Goal: Task Accomplishment & Management: Use online tool/utility

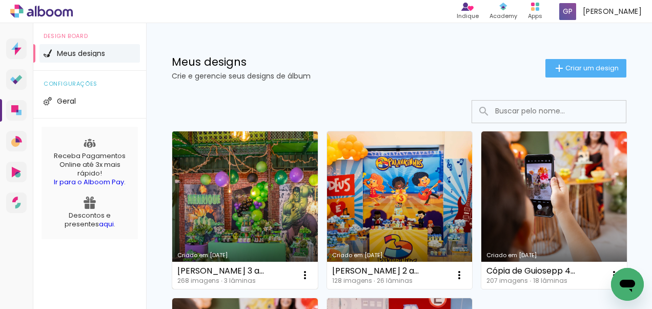
click at [251, 217] on link "Criado em [DATE]" at bounding box center [245, 209] width 146 height 157
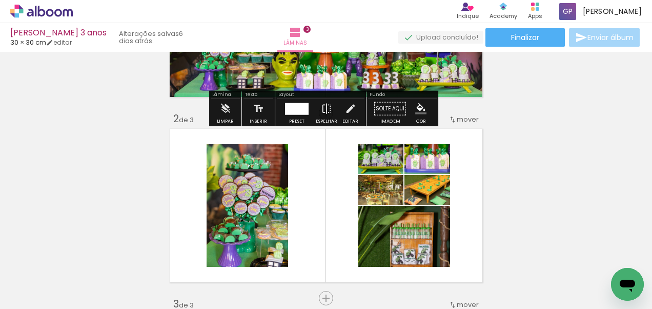
scroll to position [143, 0]
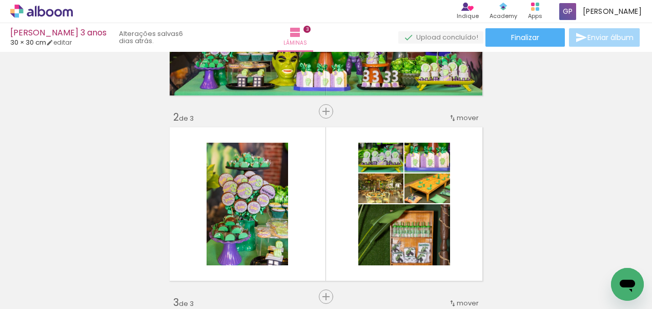
click at [581, 165] on div "Inserir lâmina 1 de 3 Inserir lâmina 2 de 3 Inserir lâmina 3 de 3" at bounding box center [326, 283] width 652 height 741
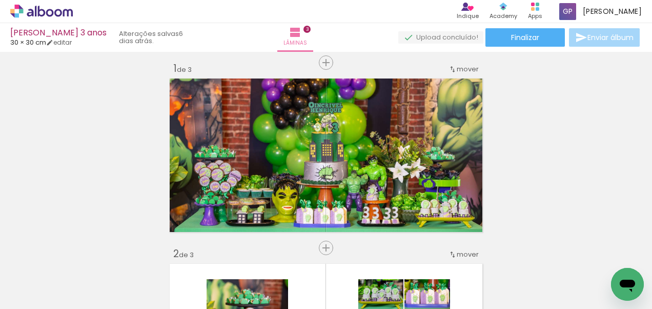
scroll to position [0, 0]
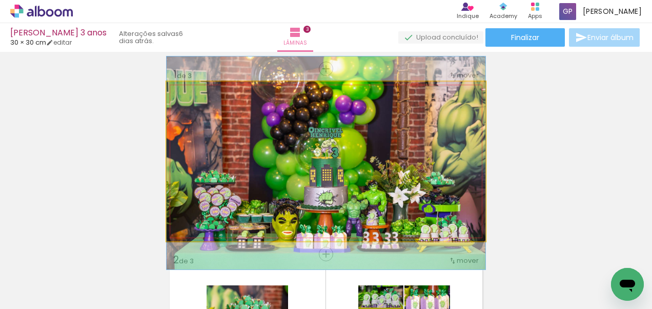
drag, startPoint x: 328, startPoint y: 149, endPoint x: 302, endPoint y: 331, distance: 183.8
click at [302, 308] on html "link( href="../../bower_components/polymer/polymer.html" rel="import" ) picture…" at bounding box center [326, 154] width 652 height 309
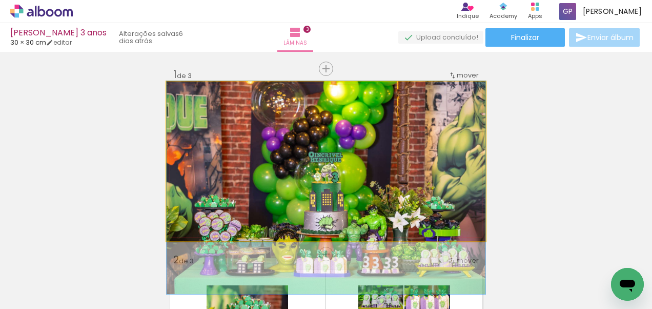
click at [391, 131] on quentale-photo at bounding box center [326, 161] width 319 height 159
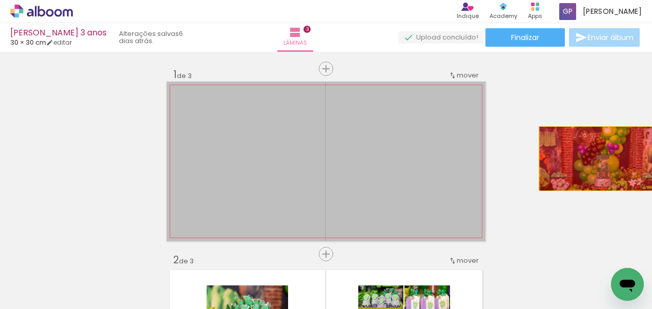
drag, startPoint x: 373, startPoint y: 155, endPoint x: 621, endPoint y: 155, distance: 247.6
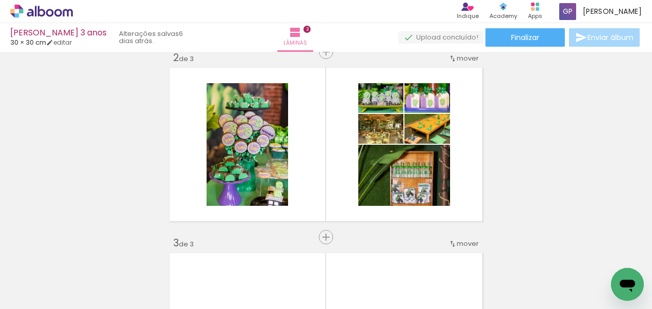
scroll to position [186, 0]
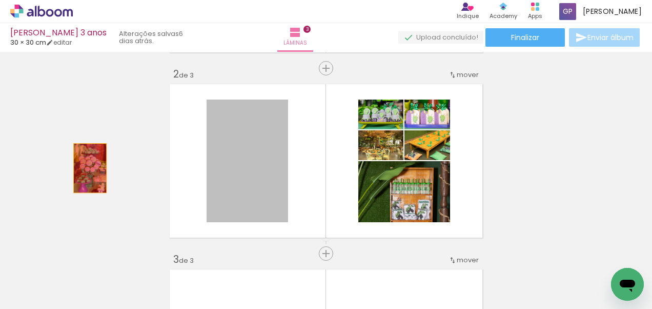
drag, startPoint x: 275, startPoint y: 186, endPoint x: 84, endPoint y: 168, distance: 191.5
click at [84, 168] on div "Inserir lâmina 1 de 3 Inserir lâmina 2 de 3 Inserir lâmina 3 de 3" at bounding box center [326, 240] width 652 height 741
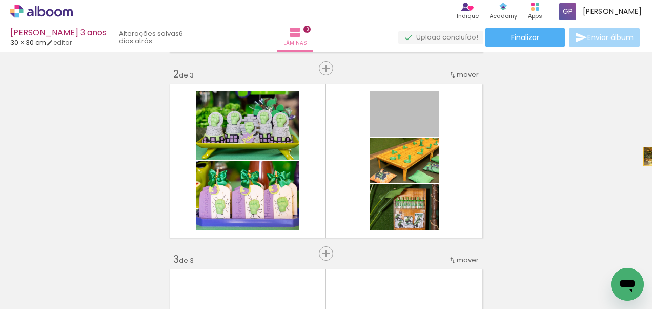
drag, startPoint x: 428, startPoint y: 126, endPoint x: 654, endPoint y: 156, distance: 228.0
click at [652, 156] on html "link( href="../../bower_components/polymer/polymer.html" rel="import" ) picture…" at bounding box center [326, 154] width 652 height 309
drag, startPoint x: 426, startPoint y: 127, endPoint x: 644, endPoint y: 131, distance: 218.9
click at [644, 131] on div "Inserir lâmina 1 de 3 Inserir lâmina 2 de 3 Inserir lâmina 3 de 3 Confirmar Can…" at bounding box center [326, 180] width 652 height 257
drag, startPoint x: 425, startPoint y: 134, endPoint x: 652, endPoint y: 144, distance: 226.8
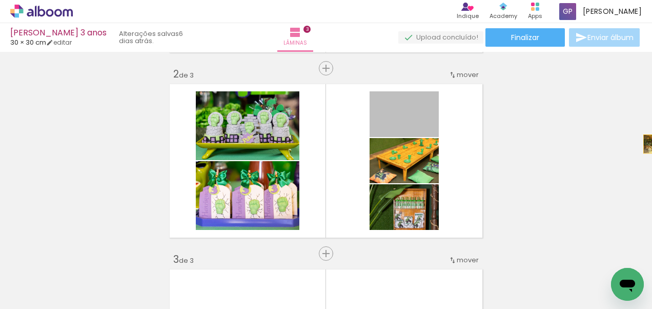
click at [652, 144] on html "link( href="../../bower_components/polymer/polymer.html" rel="import" ) picture…" at bounding box center [326, 154] width 652 height 309
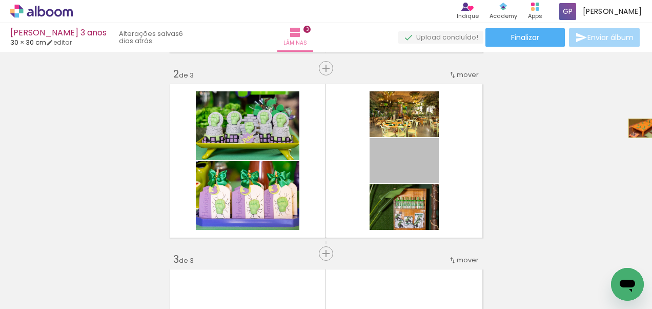
drag, startPoint x: 417, startPoint y: 169, endPoint x: 639, endPoint y: 128, distance: 225.2
click at [639, 128] on div "Inserir lâmina 1 de 3 Inserir lâmina 2 de 3 Inserir lâmina 3 de 3" at bounding box center [326, 240] width 652 height 741
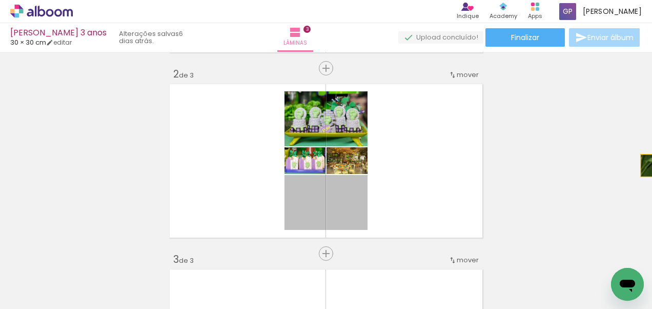
drag, startPoint x: 343, startPoint y: 214, endPoint x: 654, endPoint y: 162, distance: 315.0
click at [652, 162] on html "link( href="../../bower_components/polymer/polymer.html" rel="import" ) picture…" at bounding box center [326, 154] width 652 height 309
drag, startPoint x: 341, startPoint y: 211, endPoint x: 108, endPoint y: 142, distance: 243.2
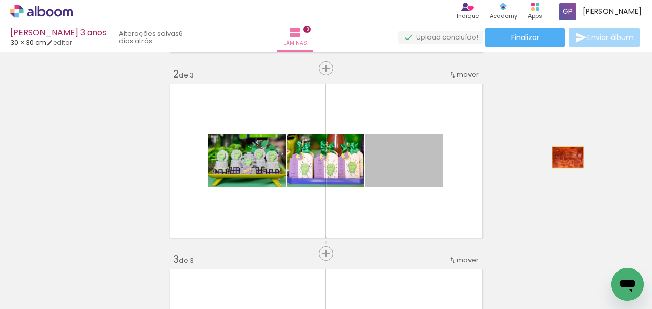
drag, startPoint x: 421, startPoint y: 175, endPoint x: 564, endPoint y: 157, distance: 144.2
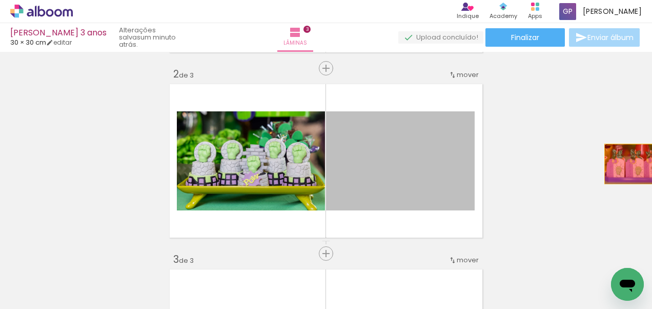
drag, startPoint x: 420, startPoint y: 165, endPoint x: 628, endPoint y: 160, distance: 208.2
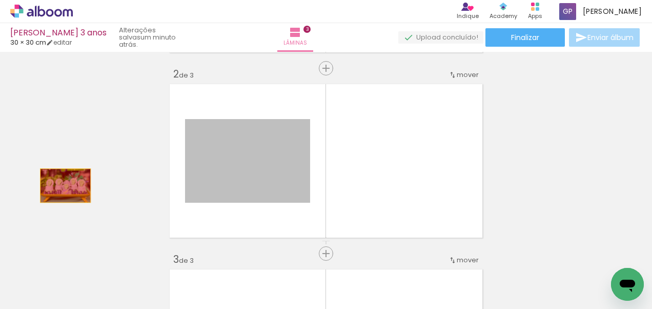
drag, startPoint x: 287, startPoint y: 180, endPoint x: 0, endPoint y: 180, distance: 287.1
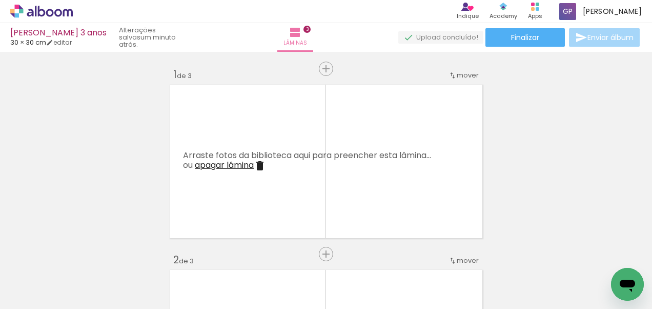
scroll to position [0, 1744]
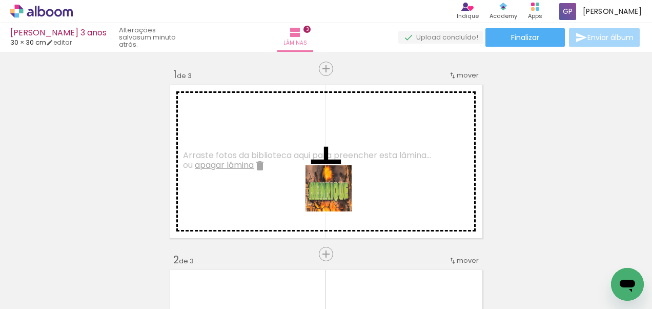
drag, startPoint x: 324, startPoint y: 285, endPoint x: 335, endPoint y: 175, distance: 110.8
click at [335, 175] on quentale-workspace at bounding box center [326, 154] width 652 height 309
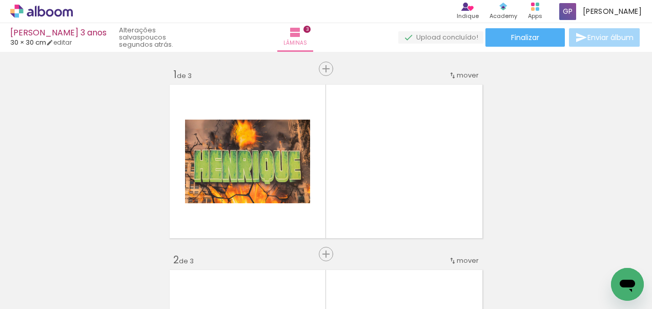
scroll to position [0, 0]
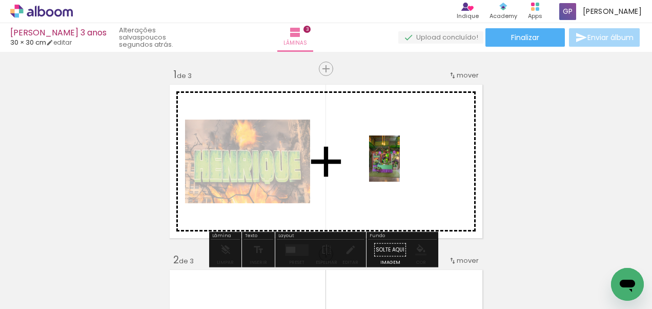
drag, startPoint x: 103, startPoint y: 283, endPoint x: 398, endPoint y: 166, distance: 318.2
click at [398, 166] on quentale-workspace at bounding box center [326, 154] width 652 height 309
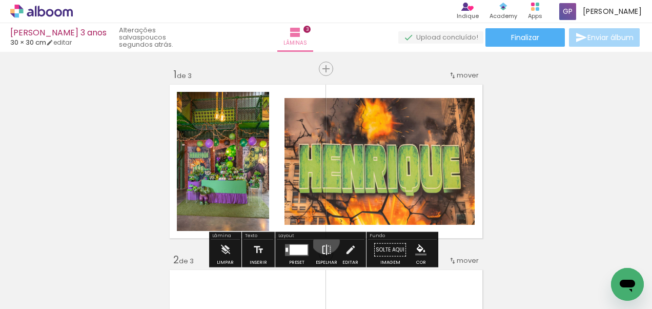
click at [323, 239] on iron-icon at bounding box center [326, 249] width 11 height 21
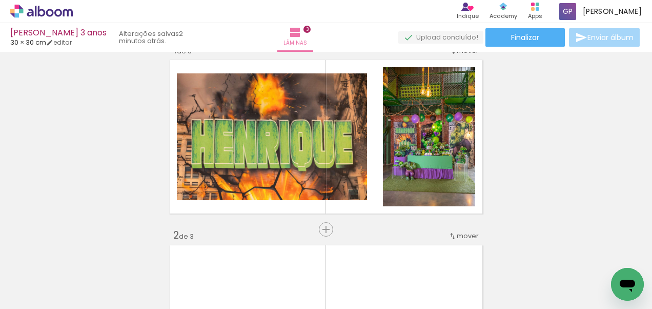
scroll to position [32, 0]
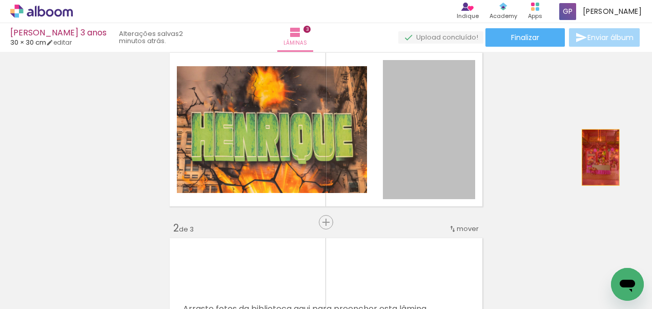
drag, startPoint x: 432, startPoint y: 125, endPoint x: 597, endPoint y: 157, distance: 167.7
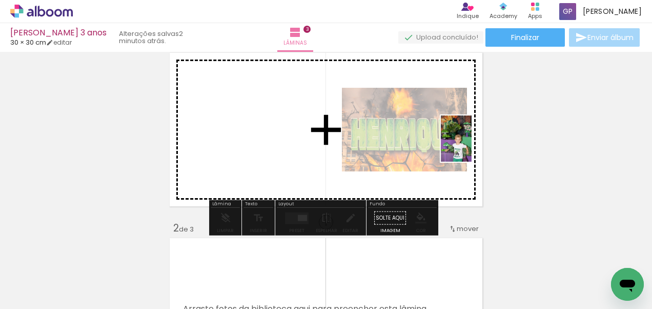
drag, startPoint x: 355, startPoint y: 280, endPoint x: 472, endPoint y: 146, distance: 177.7
click at [472, 146] on quentale-workspace at bounding box center [326, 154] width 652 height 309
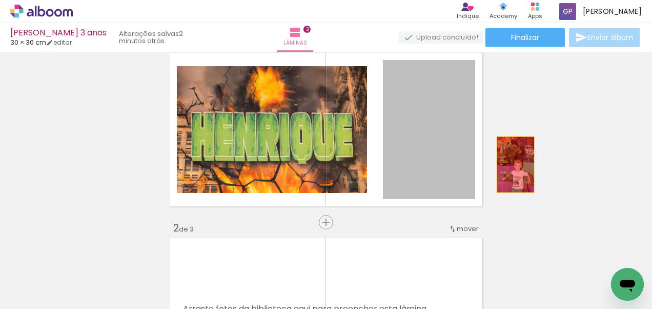
drag, startPoint x: 426, startPoint y: 141, endPoint x: 571, endPoint y: 172, distance: 148.2
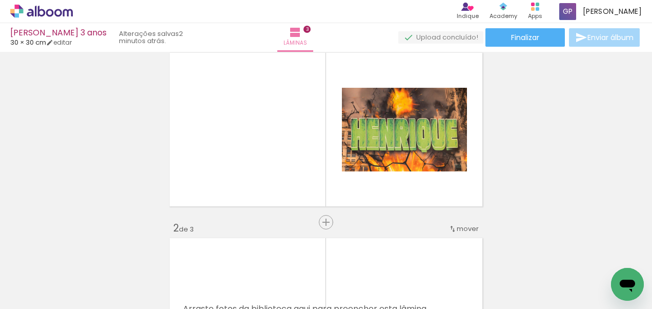
scroll to position [0, 0]
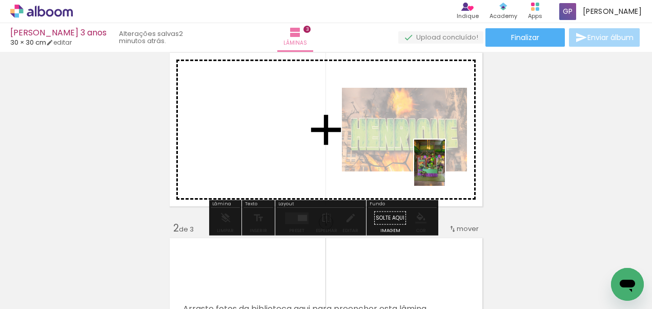
drag, startPoint x: 98, startPoint y: 280, endPoint x: 445, endPoint y: 170, distance: 364.0
click at [445, 170] on quentale-workspace at bounding box center [326, 154] width 652 height 309
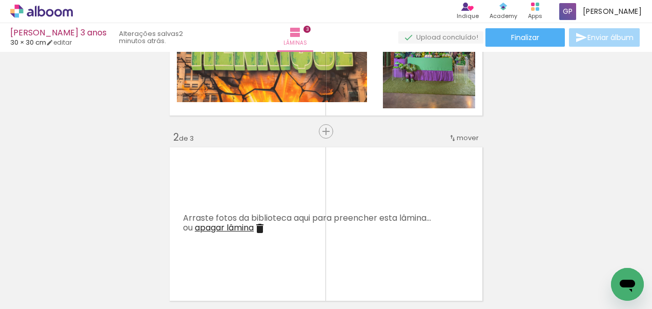
scroll to position [198, 0]
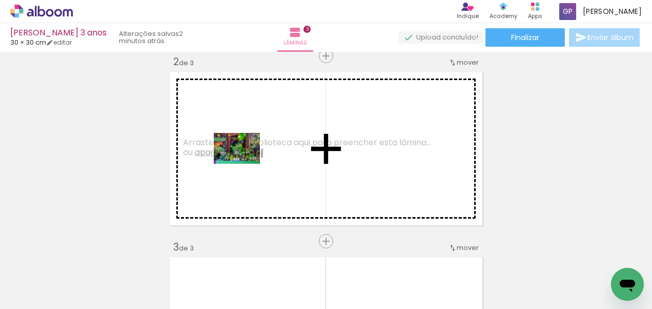
drag, startPoint x: 217, startPoint y: 286, endPoint x: 244, endPoint y: 164, distance: 125.4
click at [244, 164] on quentale-workspace at bounding box center [326, 154] width 652 height 309
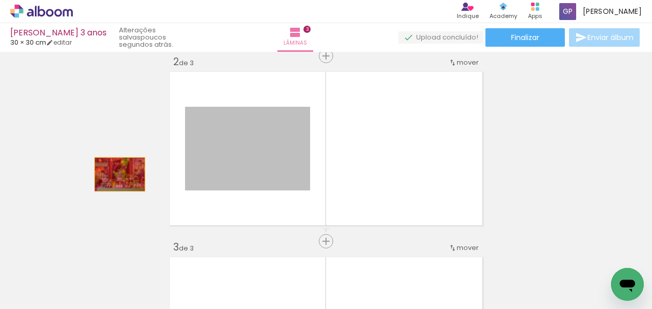
drag, startPoint x: 250, startPoint y: 178, endPoint x: 111, endPoint y: 161, distance: 140.5
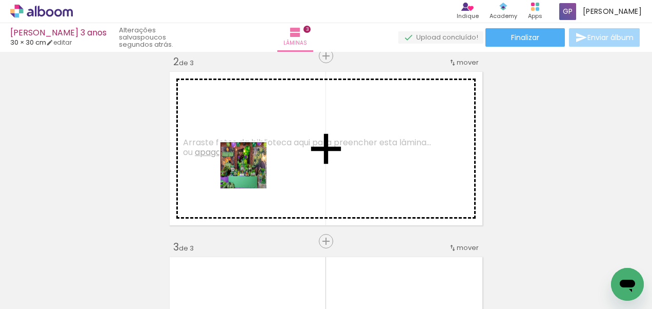
drag, startPoint x: 339, startPoint y: 291, endPoint x: 231, endPoint y: 139, distance: 185.9
click at [231, 139] on quentale-workspace at bounding box center [326, 154] width 652 height 309
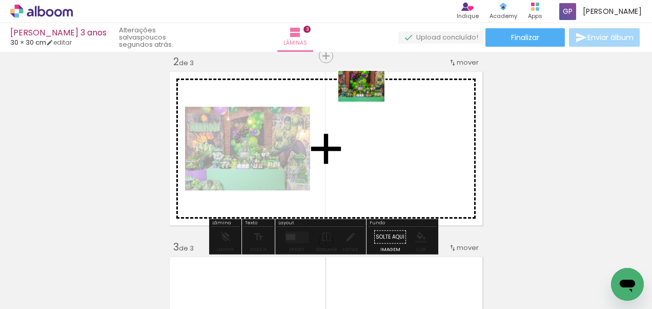
drag, startPoint x: 457, startPoint y: 275, endPoint x: 369, endPoint y: 103, distance: 194.0
click at [369, 103] on quentale-workspace at bounding box center [326, 154] width 652 height 309
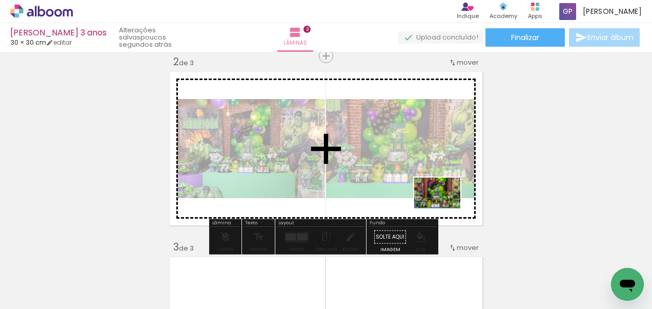
drag, startPoint x: 519, startPoint y: 282, endPoint x: 445, endPoint y: 200, distance: 111.1
click at [445, 200] on quentale-workspace at bounding box center [326, 154] width 652 height 309
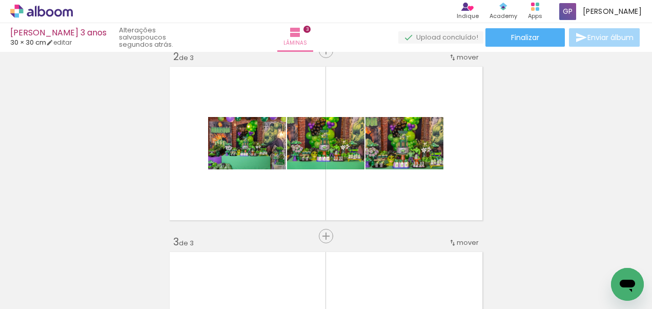
scroll to position [202, 0]
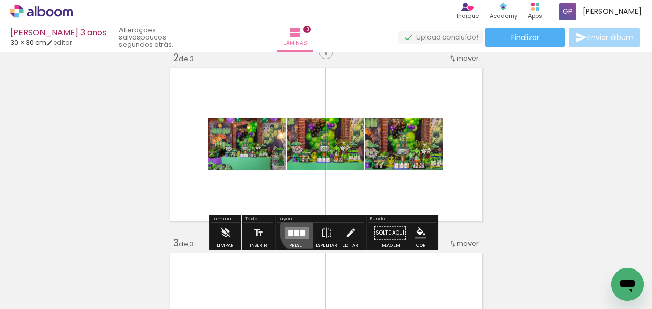
click at [302, 230] on div at bounding box center [302, 233] width 5 height 6
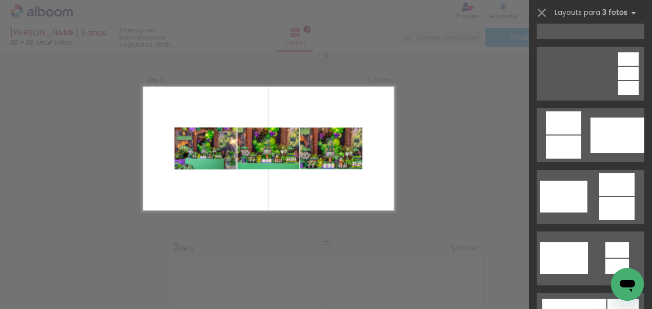
scroll to position [319, 0]
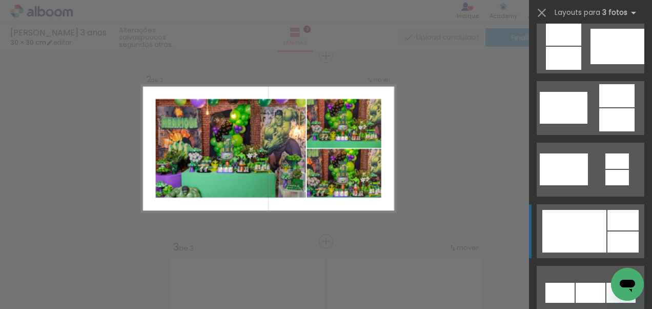
click at [571, 240] on div at bounding box center [574, 231] width 64 height 43
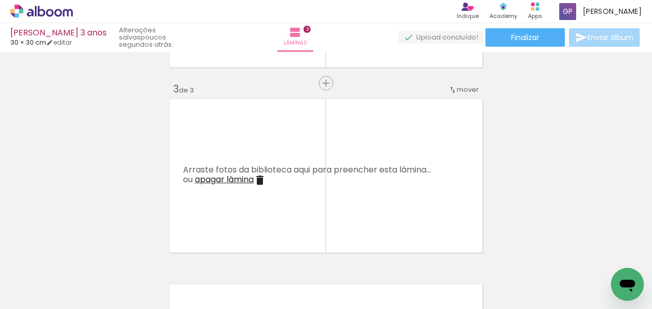
scroll to position [367, 0]
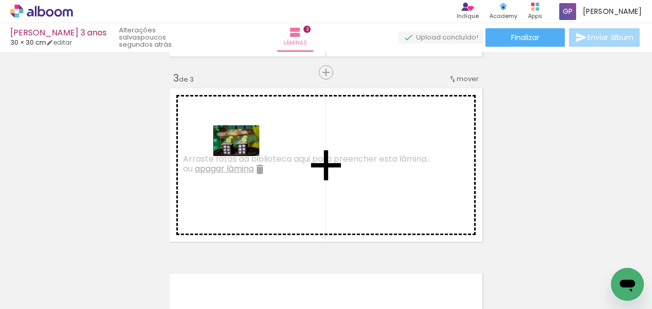
drag, startPoint x: 507, startPoint y: 278, endPoint x: 244, endPoint y: 156, distance: 289.9
click at [244, 156] on quentale-workspace at bounding box center [326, 154] width 652 height 309
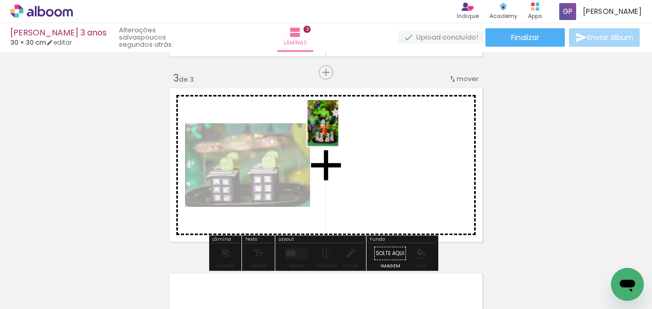
drag, startPoint x: 555, startPoint y: 289, endPoint x: 338, endPoint y: 133, distance: 266.6
click at [338, 133] on quentale-workspace at bounding box center [326, 154] width 652 height 309
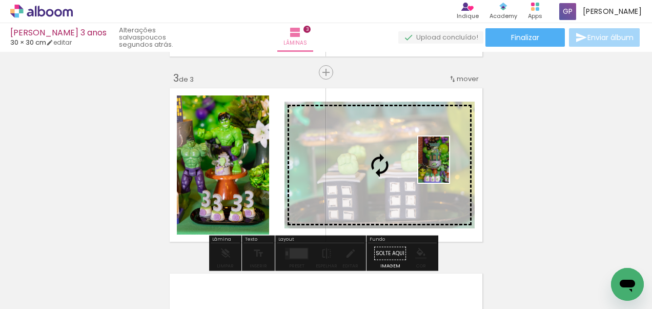
drag, startPoint x: 445, startPoint y: 294, endPoint x: 449, endPoint y: 166, distance: 128.2
click at [449, 166] on quentale-workspace at bounding box center [326, 154] width 652 height 309
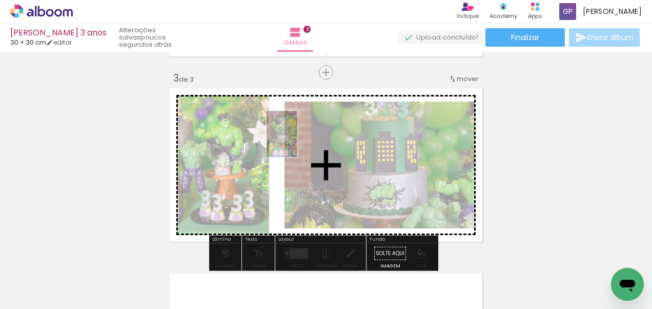
drag, startPoint x: 441, startPoint y: 288, endPoint x: 294, endPoint y: 147, distance: 203.8
click at [294, 147] on quentale-workspace at bounding box center [326, 154] width 652 height 309
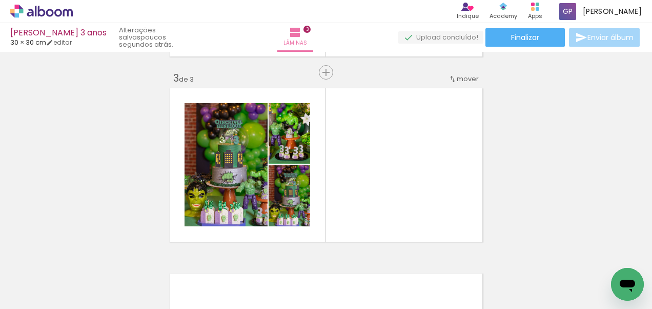
scroll to position [0, 1022]
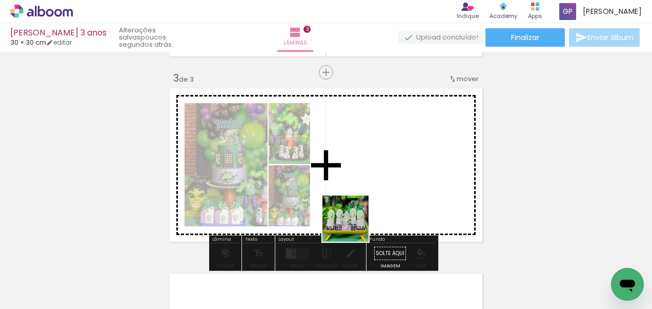
drag, startPoint x: 347, startPoint y: 280, endPoint x: 368, endPoint y: 199, distance: 83.8
click at [368, 199] on quentale-workspace at bounding box center [326, 154] width 652 height 309
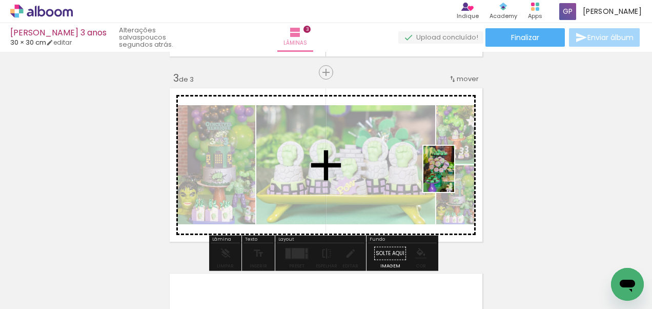
drag, startPoint x: 404, startPoint y: 281, endPoint x: 454, endPoint y: 176, distance: 116.0
click at [454, 176] on quentale-workspace at bounding box center [326, 154] width 652 height 309
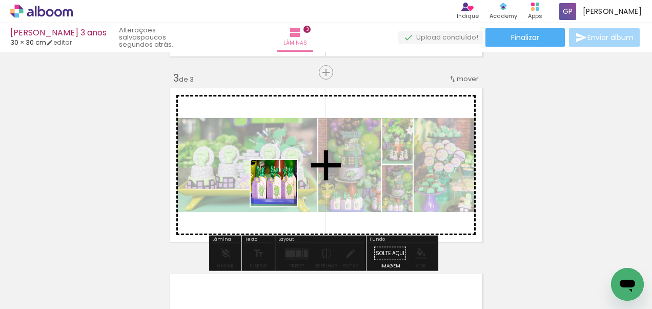
drag, startPoint x: 566, startPoint y: 279, endPoint x: 252, endPoint y: 163, distance: 334.9
click at [252, 163] on quentale-workspace at bounding box center [326, 154] width 652 height 309
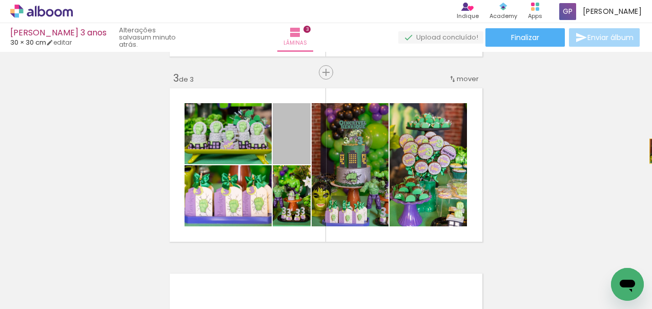
drag, startPoint x: 300, startPoint y: 154, endPoint x: 654, endPoint y: 151, distance: 353.7
click at [652, 151] on html "link( href="../../bower_components/polymer/polymer.html" rel="import" ) picture…" at bounding box center [326, 154] width 652 height 309
drag, startPoint x: 299, startPoint y: 154, endPoint x: 589, endPoint y: 126, distance: 291.0
click at [589, 126] on div "Inserir lâmina 1 de 3 Inserir lâmina 2 de 3 Inserir lâmina 3 de 3" at bounding box center [326, 59] width 652 height 741
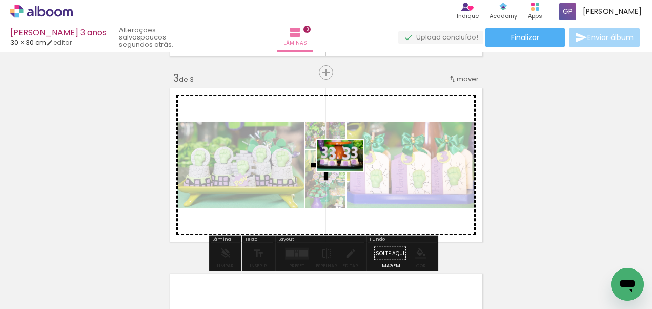
drag, startPoint x: 295, startPoint y: 277, endPoint x: 348, endPoint y: 171, distance: 118.3
click at [348, 171] on quentale-workspace at bounding box center [326, 154] width 652 height 309
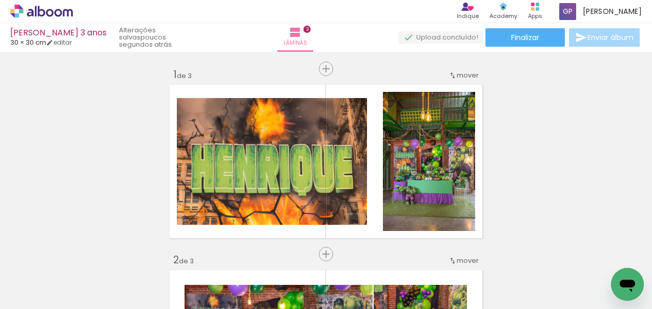
scroll to position [0, 1022]
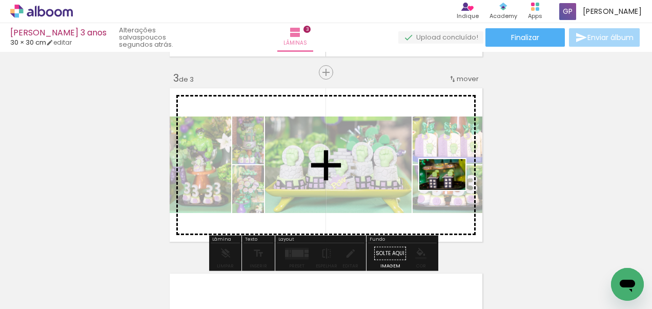
drag, startPoint x: 109, startPoint y: 282, endPoint x: 450, endPoint y: 190, distance: 353.2
click at [450, 190] on quentale-workspace at bounding box center [326, 154] width 652 height 309
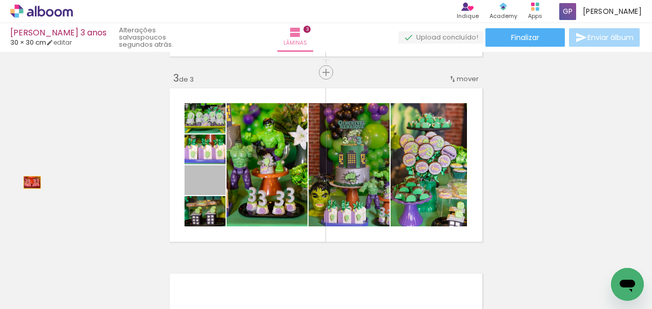
drag, startPoint x: 188, startPoint y: 167, endPoint x: 27, endPoint y: 182, distance: 162.2
click at [27, 182] on div "Inserir lâmina 1 de 3 Inserir lâmina 2 de 3 Inserir lâmina 3 de 3" at bounding box center [326, 59] width 652 height 741
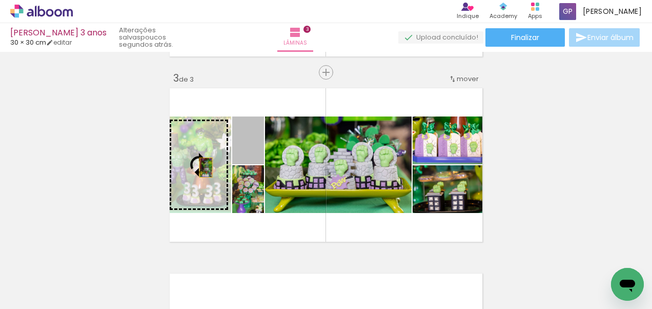
drag, startPoint x: 254, startPoint y: 147, endPoint x: 195, endPoint y: 170, distance: 63.5
click at [0, 0] on slot at bounding box center [0, 0] width 0 height 0
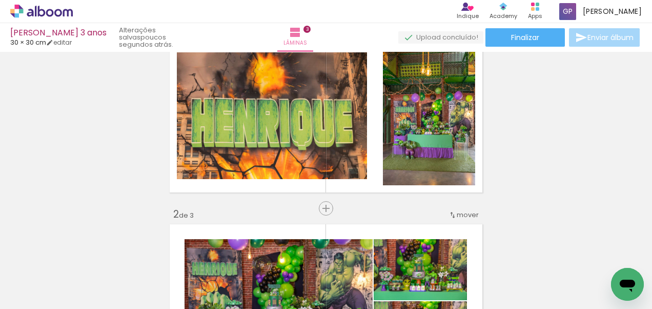
scroll to position [64, 0]
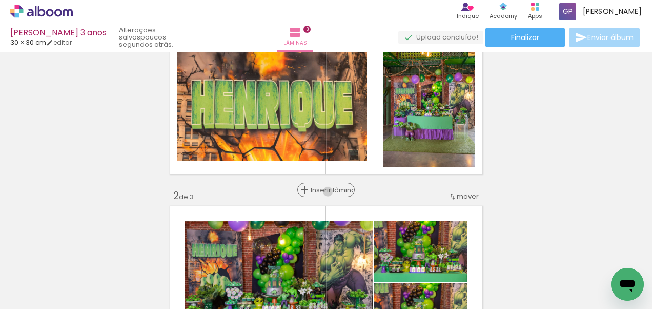
click at [324, 191] on span "Inserir lâmina" at bounding box center [331, 190] width 40 height 7
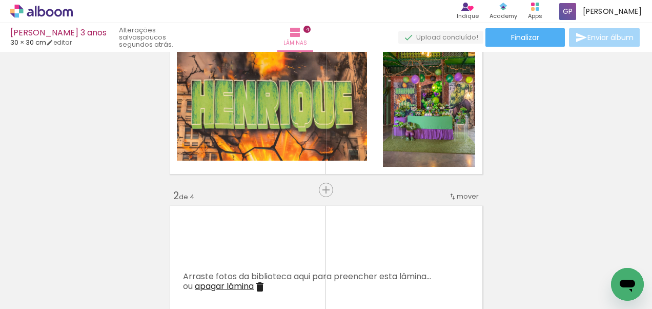
scroll to position [0, 1275]
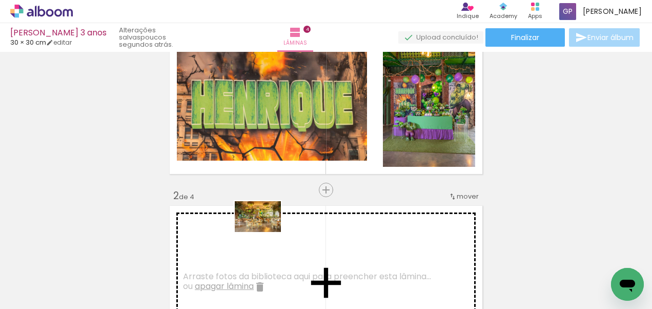
drag, startPoint x: 377, startPoint y: 275, endPoint x: 266, endPoint y: 232, distance: 120.0
click at [266, 232] on quentale-workspace at bounding box center [326, 154] width 652 height 309
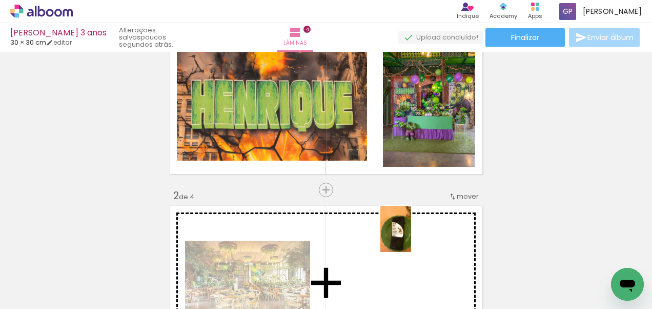
drag, startPoint x: 496, startPoint y: 282, endPoint x: 408, endPoint y: 235, distance: 99.3
click at [408, 235] on quentale-workspace at bounding box center [326, 154] width 652 height 309
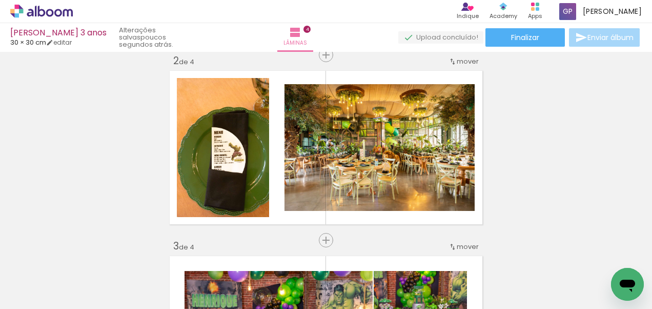
scroll to position [0, 1425]
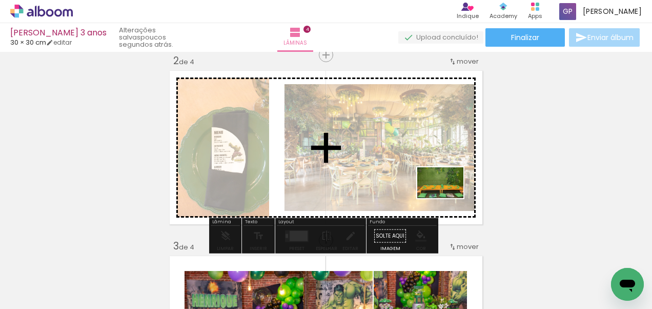
drag, startPoint x: 465, startPoint y: 278, endPoint x: 444, endPoint y: 193, distance: 87.3
click at [444, 193] on quentale-workspace at bounding box center [326, 154] width 652 height 309
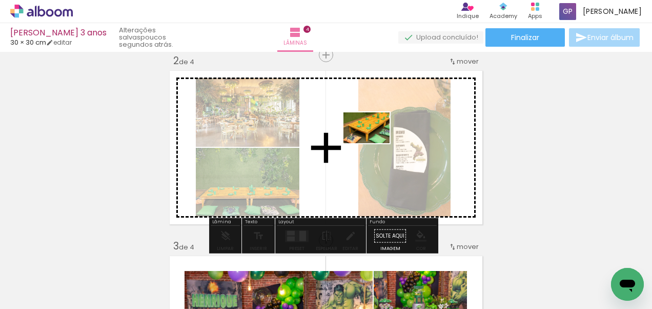
drag, startPoint x: 522, startPoint y: 274, endPoint x: 374, endPoint y: 145, distance: 196.5
click at [374, 145] on quentale-workspace at bounding box center [326, 154] width 652 height 309
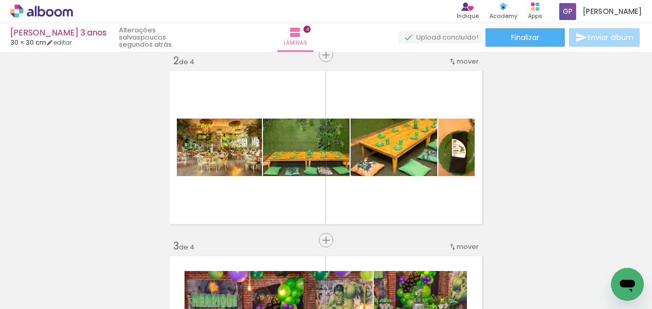
scroll to position [0, 1659]
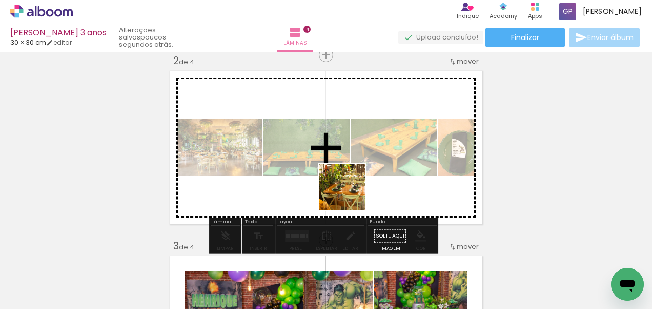
drag, startPoint x: 516, startPoint y: 272, endPoint x: 336, endPoint y: 185, distance: 199.9
click at [336, 185] on quentale-workspace at bounding box center [326, 154] width 652 height 309
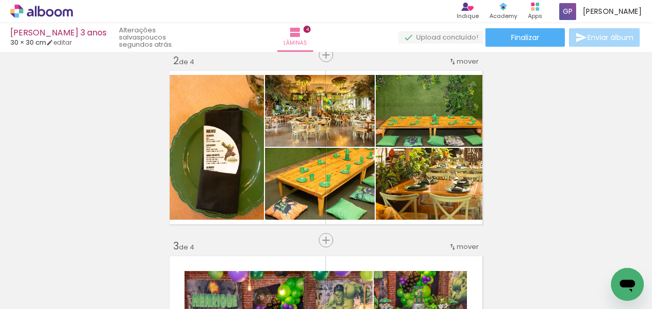
scroll to position [0, 1978]
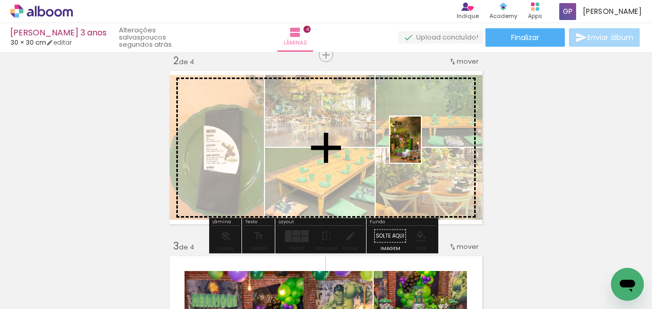
drag, startPoint x: 376, startPoint y: 288, endPoint x: 419, endPoint y: 147, distance: 147.4
click at [419, 147] on quentale-workspace at bounding box center [326, 154] width 652 height 309
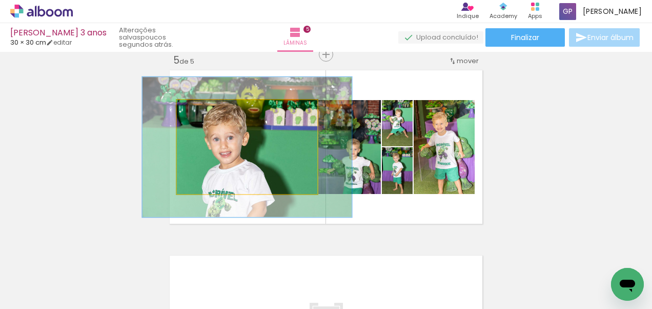
scroll to position [0, 11344]
click at [217, 111] on div at bounding box center [218, 110] width 9 height 9
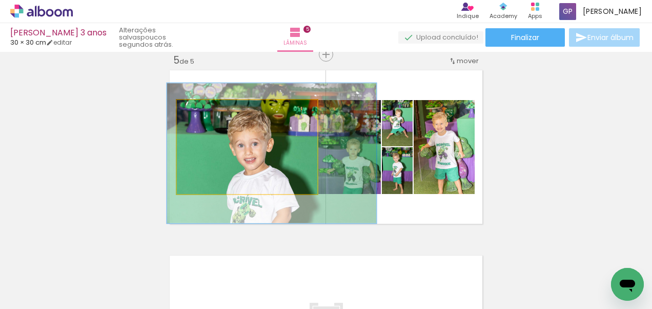
drag, startPoint x: 237, startPoint y: 158, endPoint x: 260, endPoint y: 163, distance: 24.1
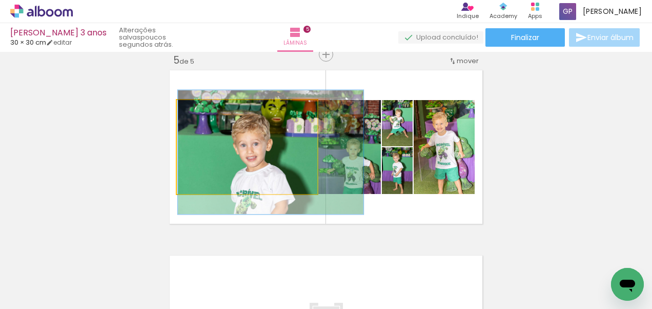
drag, startPoint x: 218, startPoint y: 112, endPoint x: 212, endPoint y: 113, distance: 6.7
type paper-slider "132"
click at [212, 113] on div at bounding box center [213, 110] width 9 height 9
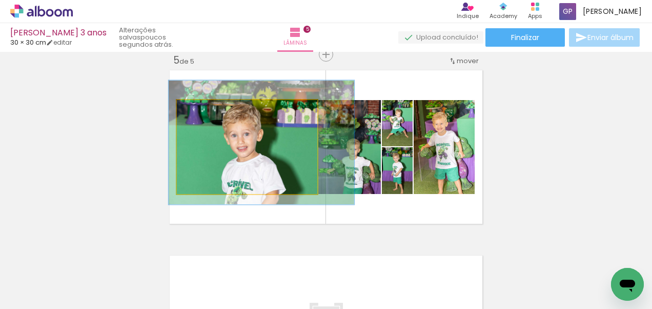
drag, startPoint x: 300, startPoint y: 168, endPoint x: 291, endPoint y: 158, distance: 13.1
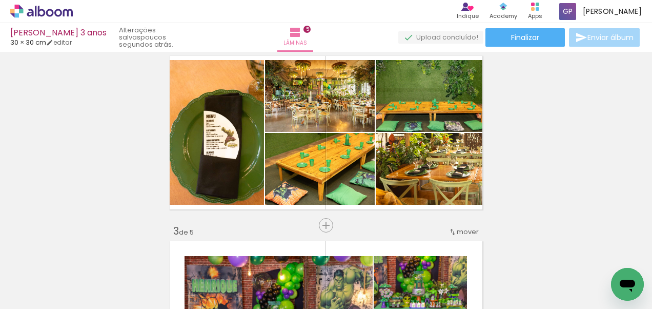
scroll to position [202, 0]
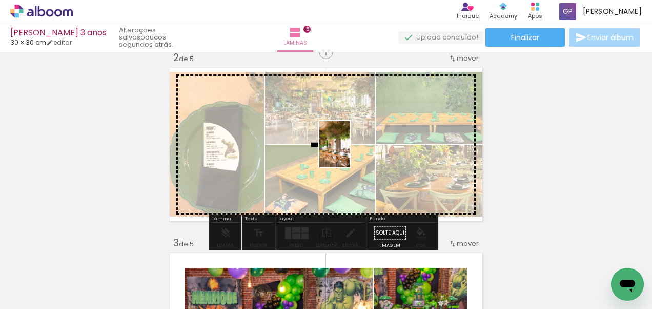
drag, startPoint x: 438, startPoint y: 279, endPoint x: 350, endPoint y: 152, distance: 155.1
click at [350, 152] on quentale-workspace at bounding box center [326, 154] width 652 height 309
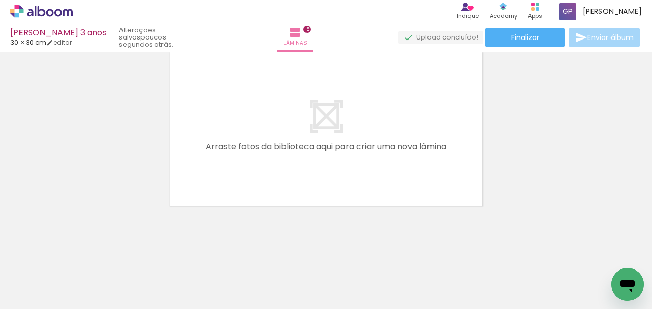
scroll to position [0, 9507]
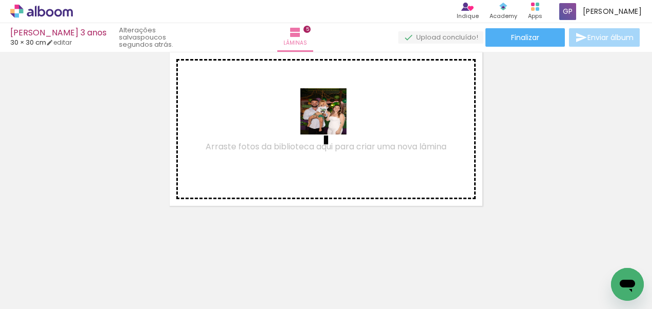
drag, startPoint x: 477, startPoint y: 288, endPoint x: 329, endPoint y: 117, distance: 225.7
click at [329, 117] on quentale-workspace at bounding box center [326, 154] width 652 height 309
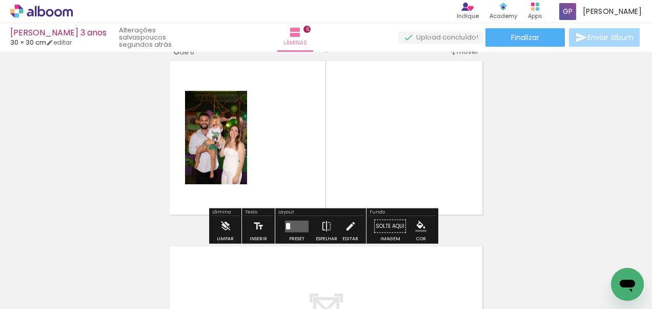
scroll to position [938, 0]
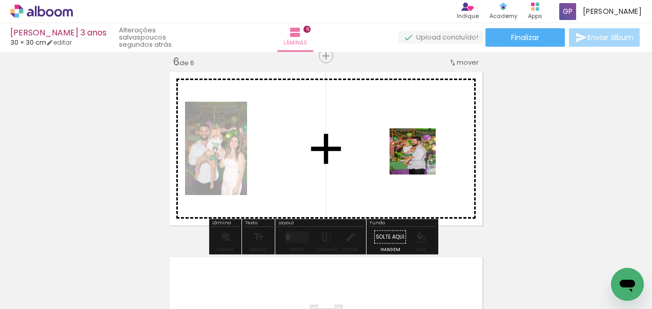
drag, startPoint x: 598, startPoint y: 278, endPoint x: 401, endPoint y: 146, distance: 237.2
click at [401, 146] on quentale-workspace at bounding box center [326, 154] width 652 height 309
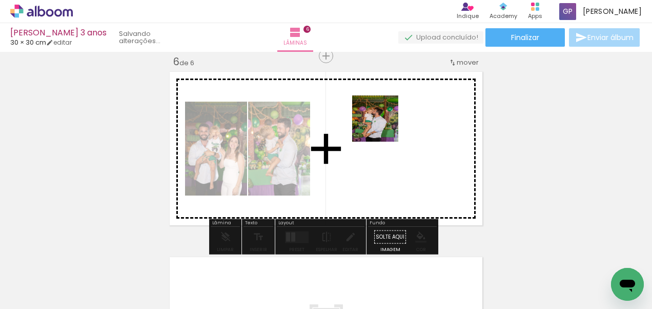
drag, startPoint x: 415, startPoint y: 277, endPoint x: 382, endPoint y: 124, distance: 156.8
click at [382, 124] on quentale-workspace at bounding box center [326, 154] width 652 height 309
